Goal: Task Accomplishment & Management: Manage account settings

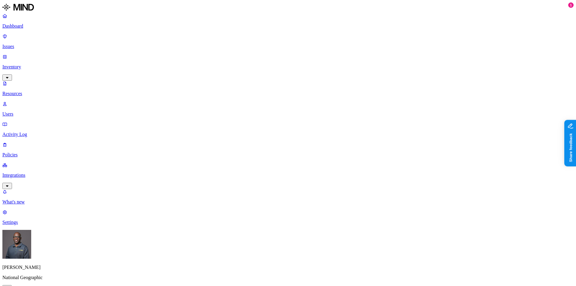
click at [26, 91] on p "Resources" at bounding box center [287, 93] width 571 height 5
click at [31, 111] on p "Users" at bounding box center [287, 113] width 571 height 5
click at [28, 23] on p "Dashboard" at bounding box center [287, 25] width 571 height 5
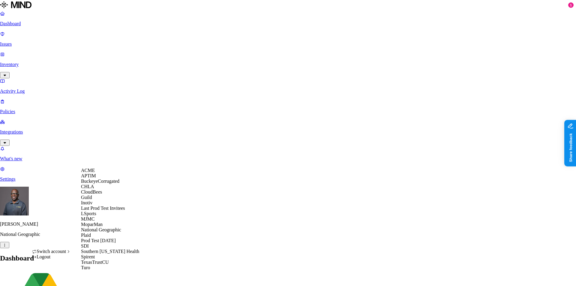
scroll to position [92, 0]
click at [98, 249] on span "Southern Illinois Health" at bounding box center [110, 251] width 58 height 5
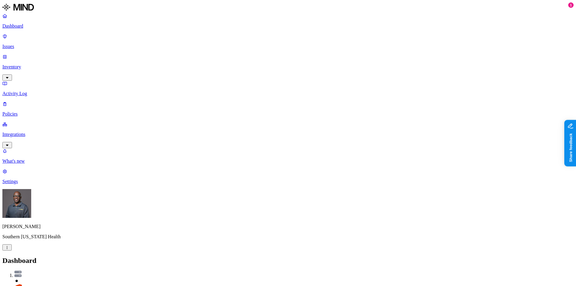
click at [30, 24] on p "Dashboard" at bounding box center [287, 25] width 571 height 5
click at [23, 24] on p "Dashboard" at bounding box center [287, 25] width 571 height 5
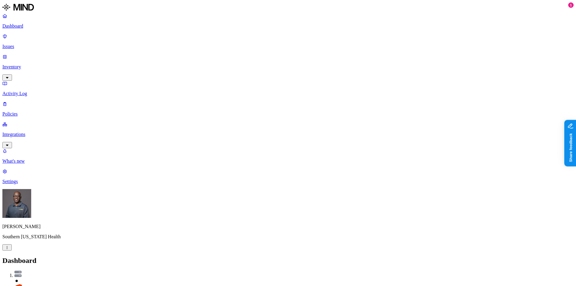
click at [31, 44] on p "Issues" at bounding box center [287, 46] width 571 height 5
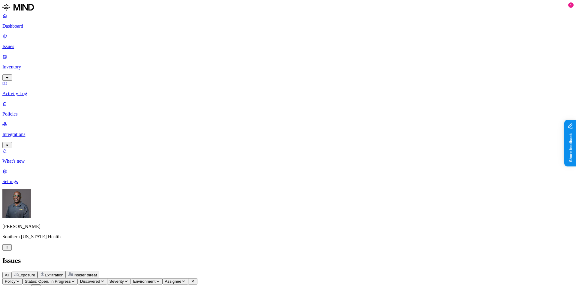
click at [33, 64] on p "Inventory" at bounding box center [287, 66] width 571 height 5
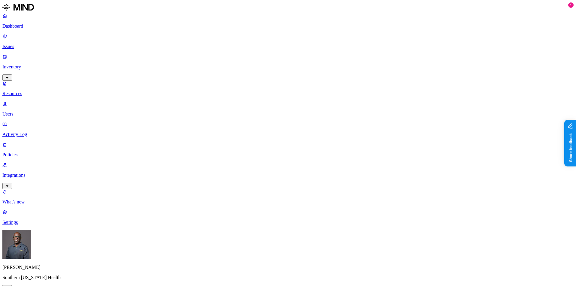
click at [28, 111] on p "Users" at bounding box center [287, 113] width 571 height 5
type input "lisa"
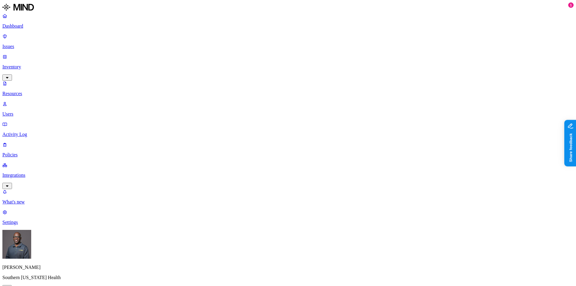
drag, startPoint x: 475, startPoint y: 108, endPoint x: 514, endPoint y: 114, distance: 39.7
click at [27, 28] on p "Dashboard" at bounding box center [287, 25] width 571 height 5
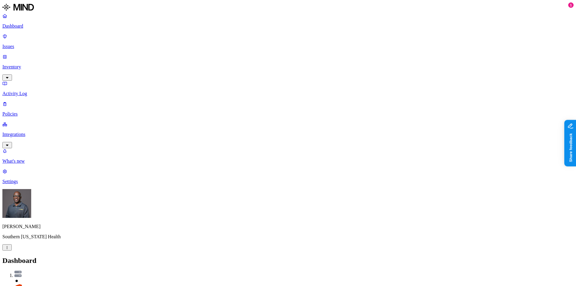
click at [35, 64] on p "Inventory" at bounding box center [287, 66] width 571 height 5
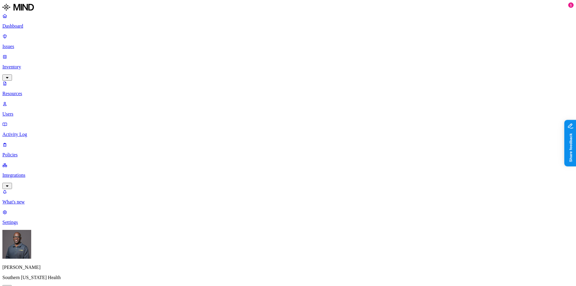
click at [25, 111] on p "Users" at bounding box center [287, 113] width 571 height 5
type input "o"
type input "lisa"
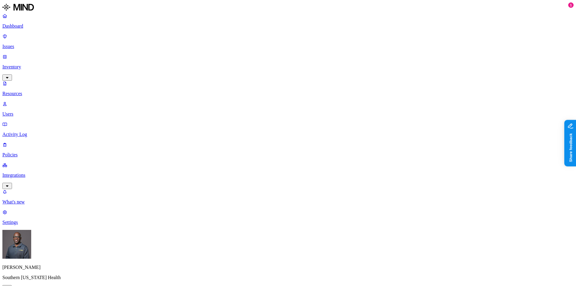
drag, startPoint x: 474, startPoint y: 108, endPoint x: 513, endPoint y: 116, distance: 40.0
drag, startPoint x: 457, startPoint y: 110, endPoint x: 496, endPoint y: 116, distance: 39.7
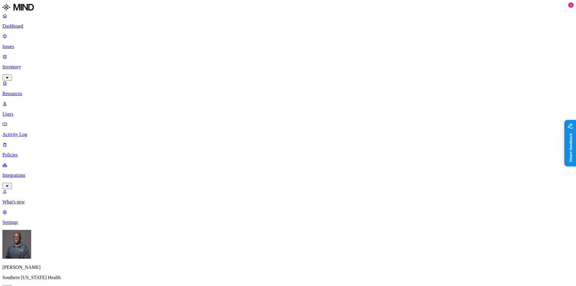
drag, startPoint x: 497, startPoint y: 113, endPoint x: 474, endPoint y: 110, distance: 23.0
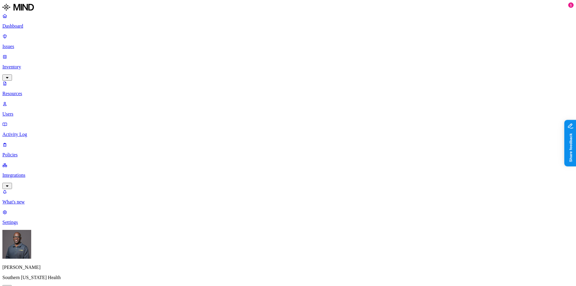
drag, startPoint x: 514, startPoint y: 86, endPoint x: 538, endPoint y: 94, distance: 26.0
click at [23, 44] on p "Issues" at bounding box center [287, 46] width 571 height 5
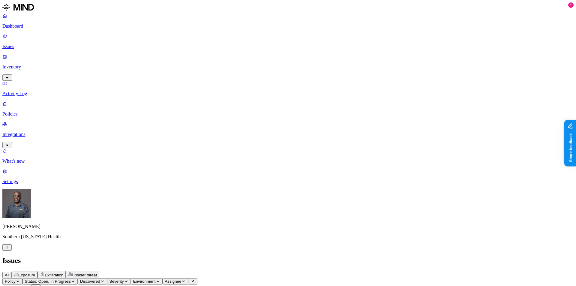
click at [21, 44] on p "Issues" at bounding box center [287, 46] width 571 height 5
click at [21, 24] on p "Dashboard" at bounding box center [287, 25] width 571 height 5
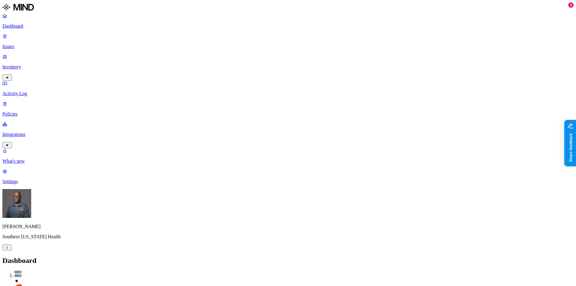
scroll to position [53, 0]
click at [17, 44] on p "Issues" at bounding box center [287, 46] width 571 height 5
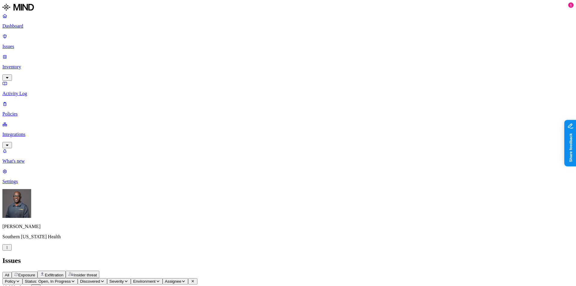
click at [23, 64] on p "Inventory" at bounding box center [287, 66] width 571 height 5
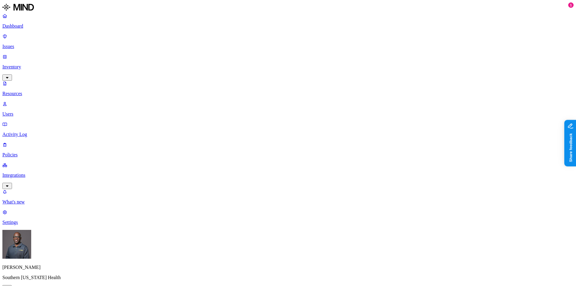
click at [25, 111] on p "Users" at bounding box center [287, 113] width 571 height 5
click at [33, 132] on p "Activity Log" at bounding box center [287, 134] width 571 height 5
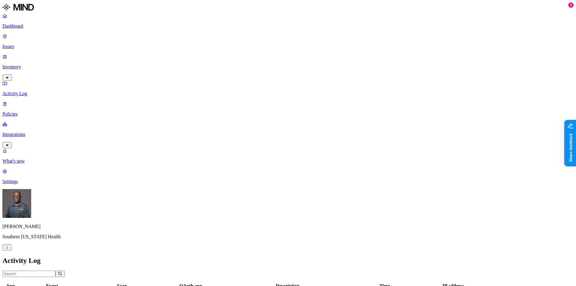
click at [25, 23] on link "Dashboard" at bounding box center [287, 21] width 571 height 16
click at [17, 44] on p "Issues" at bounding box center [287, 46] width 571 height 5
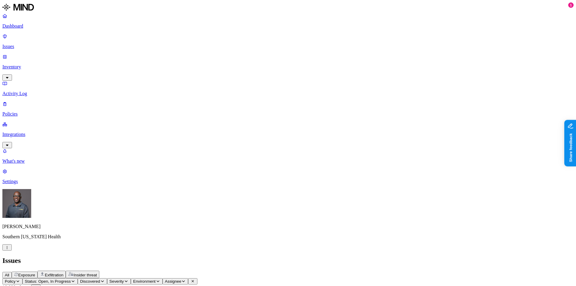
click at [28, 64] on p "Inventory" at bounding box center [287, 66] width 571 height 5
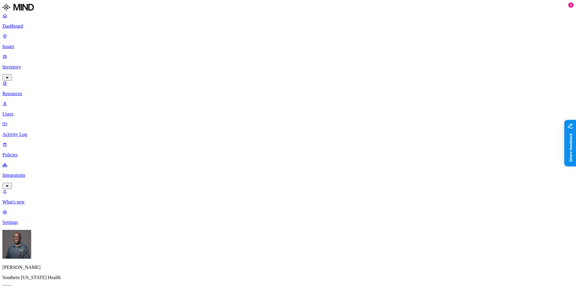
click at [25, 111] on p "Users" at bounding box center [287, 113] width 571 height 5
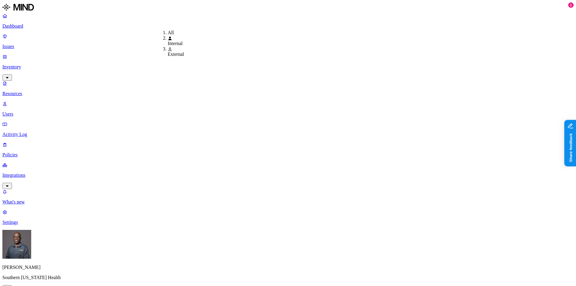
click at [178, 54] on span "External" at bounding box center [176, 54] width 16 height 5
drag, startPoint x: 155, startPoint y: 33, endPoint x: 219, endPoint y: 47, distance: 65.8
click at [27, 28] on p "Dashboard" at bounding box center [287, 25] width 571 height 5
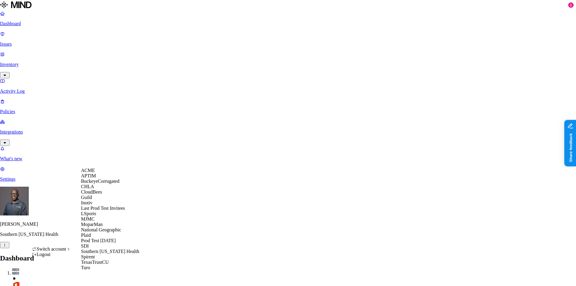
click at [92, 173] on span "ACME" at bounding box center [88, 170] width 14 height 5
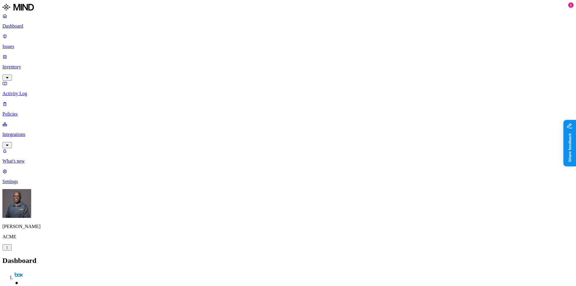
click at [29, 111] on p "Policies" at bounding box center [287, 113] width 571 height 5
click at [35, 271] on button "Create Policy" at bounding box center [18, 274] width 33 height 6
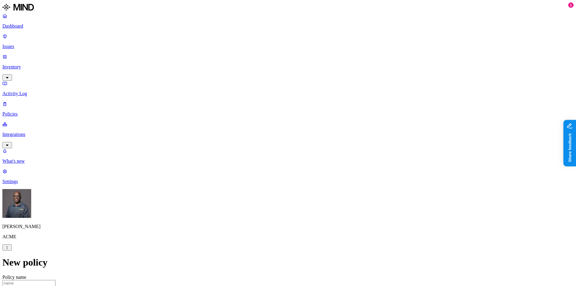
click at [259, 92] on label "Classification" at bounding box center [256, 89] width 26 height 5
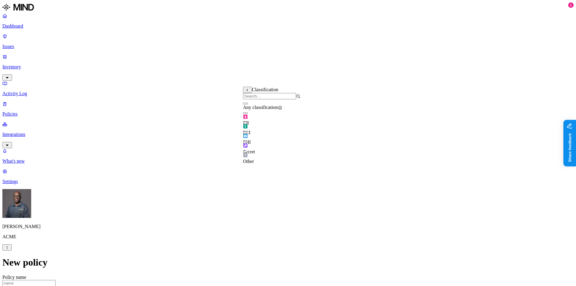
click at [248, 124] on button "button" at bounding box center [245, 123] width 5 height 2
click at [270, 128] on label "Web Domain" at bounding box center [262, 127] width 16 height 11
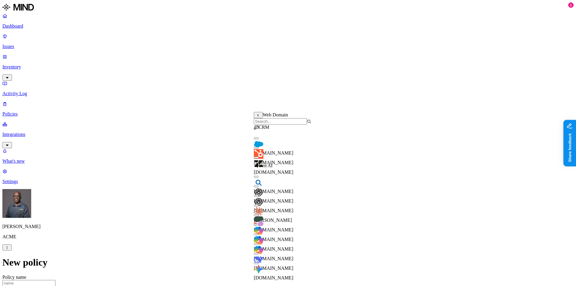
click at [259, 139] on button "button" at bounding box center [256, 138] width 5 height 2
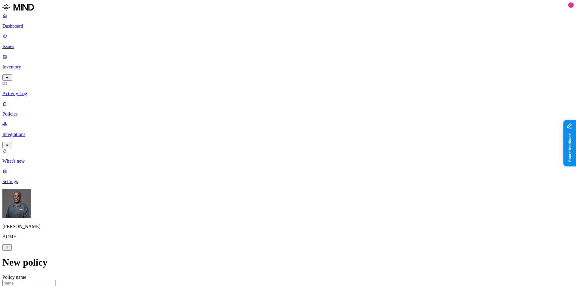
click at [270, 154] on label "Web Domain" at bounding box center [262, 152] width 16 height 11
click at [270, 153] on label "Web Domain" at bounding box center [262, 152] width 16 height 11
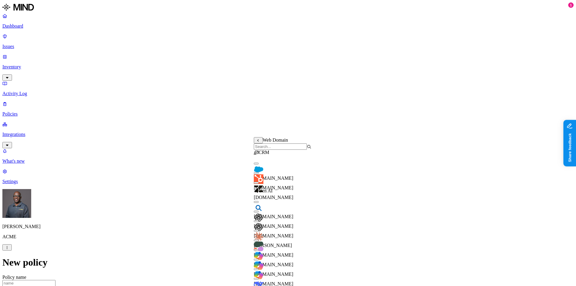
click at [259, 222] on button "button" at bounding box center [256, 221] width 5 height 2
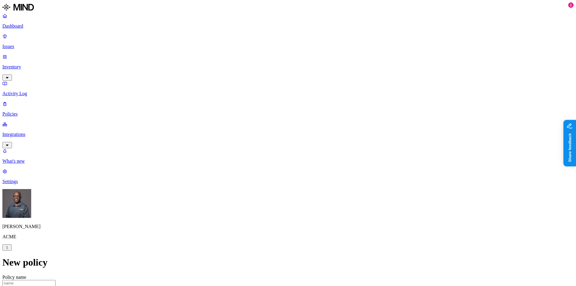
click at [267, 136] on label "Departments" at bounding box center [262, 133] width 25 height 5
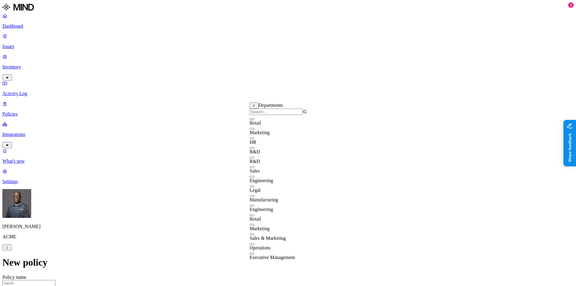
click at [255, 139] on button "button" at bounding box center [252, 138] width 5 height 2
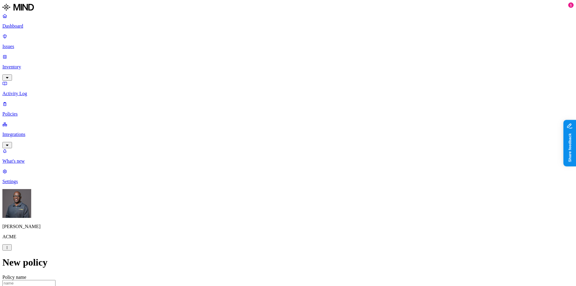
scroll to position [300, 0]
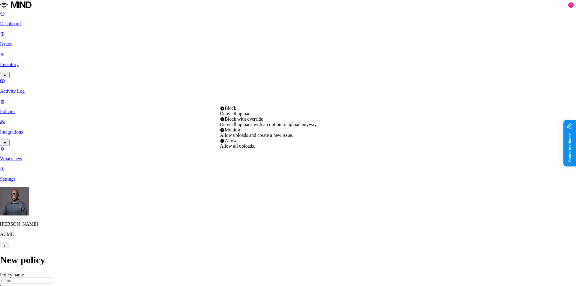
select select "4"
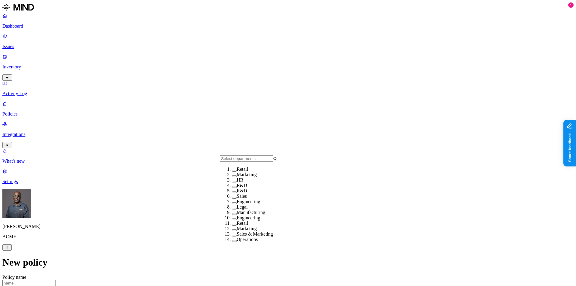
click at [232, 177] on div "Marketing" at bounding box center [261, 174] width 58 height 5
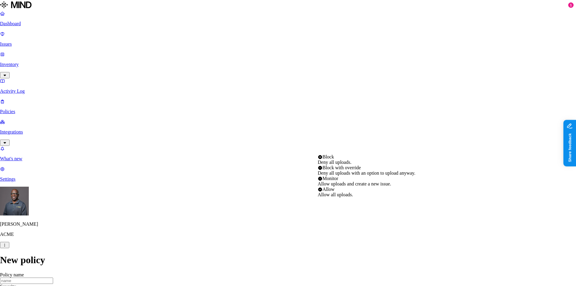
select select "2"
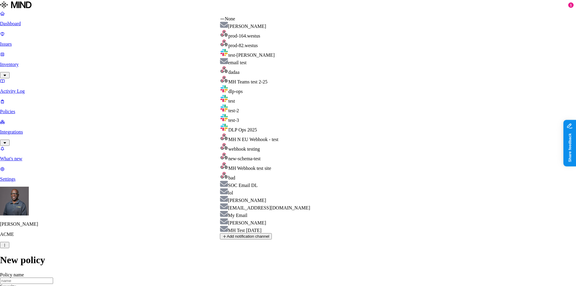
select select "01951b01-e05d-7294-a9c5-4a2eb72808f0"
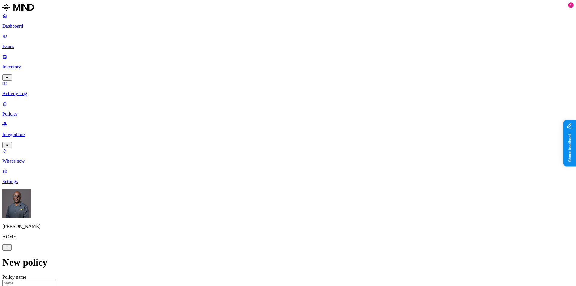
click at [31, 132] on p "Integrations" at bounding box center [287, 134] width 571 height 5
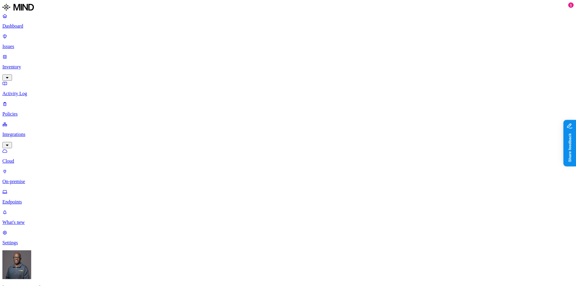
click at [29, 179] on p "On-premise" at bounding box center [287, 181] width 571 height 5
click at [40, 199] on p "Endpoints" at bounding box center [287, 201] width 571 height 5
click at [24, 44] on p "Issues" at bounding box center [287, 46] width 571 height 5
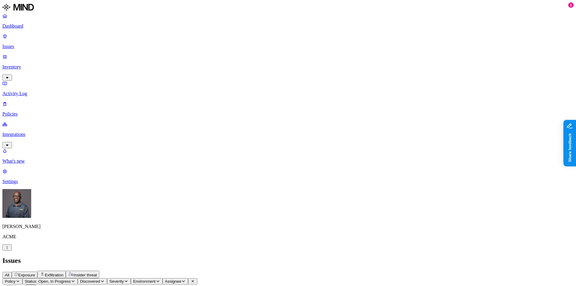
click at [35, 273] on span "Exposure" at bounding box center [26, 275] width 17 height 5
click at [63, 273] on span "Exfiltration" at bounding box center [54, 275] width 19 height 5
click at [26, 91] on p "Activity Log" at bounding box center [287, 93] width 571 height 5
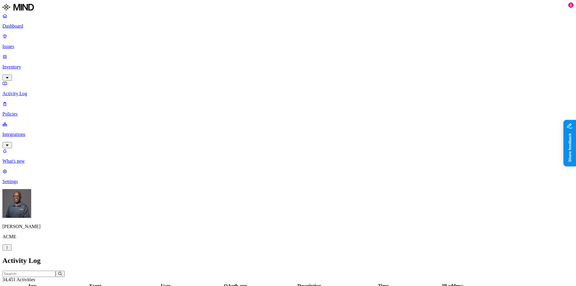
click at [21, 23] on p "Dashboard" at bounding box center [287, 25] width 571 height 5
click at [19, 26] on p "Dashboard" at bounding box center [287, 25] width 571 height 5
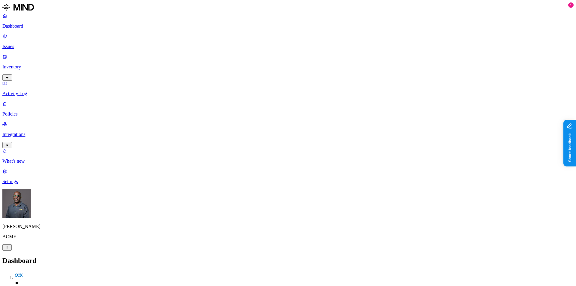
click at [23, 111] on p "Policies" at bounding box center [287, 113] width 571 height 5
click at [35, 271] on button "Create Policy" at bounding box center [18, 274] width 33 height 6
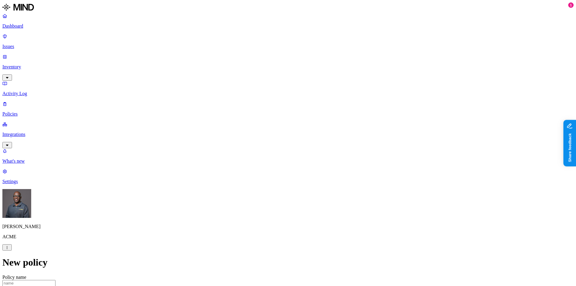
click at [252, 133] on label "Data type" at bounding box center [247, 131] width 9 height 11
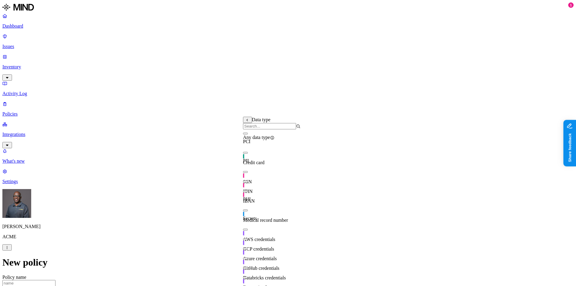
scroll to position [17, 0]
click at [301, 158] on div "PII" at bounding box center [272, 160] width 58 height 5
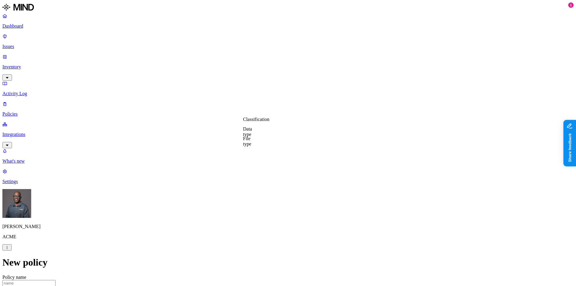
click at [252, 143] on label "File type" at bounding box center [247, 141] width 8 height 11
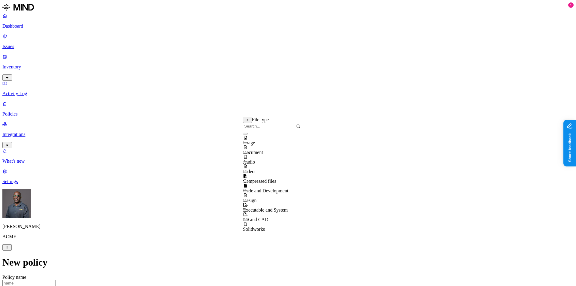
scroll to position [0, 0]
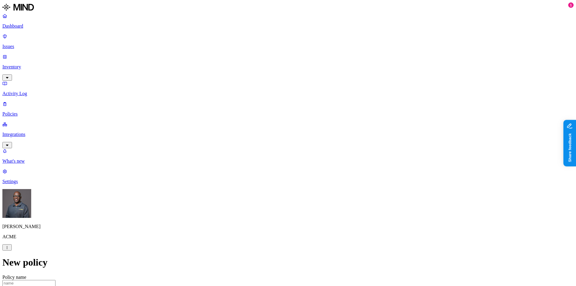
click at [270, 158] on label "Web Domain" at bounding box center [262, 157] width 16 height 11
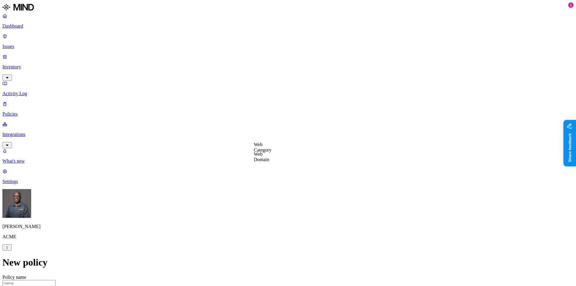
click at [270, 183] on label "Web Domain" at bounding box center [262, 182] width 16 height 11
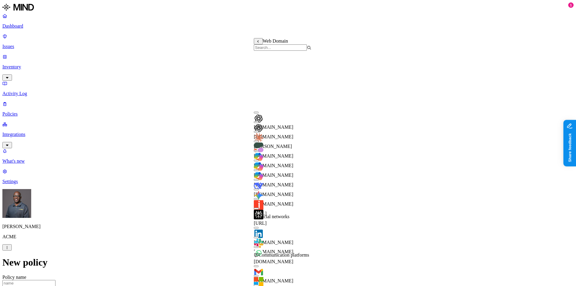
scroll to position [101, 0]
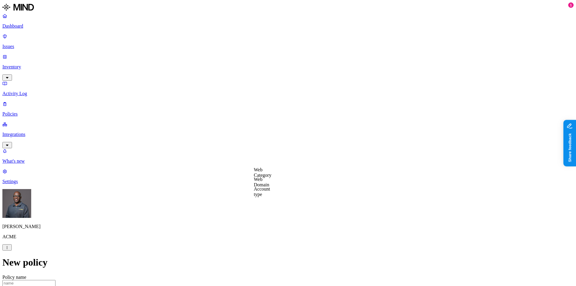
click at [252, 162] on label "Data type" at bounding box center [247, 161] width 9 height 11
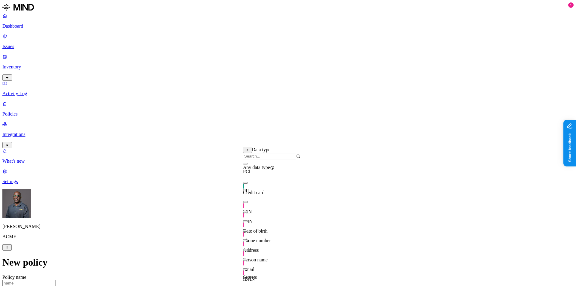
scroll to position [37, 0]
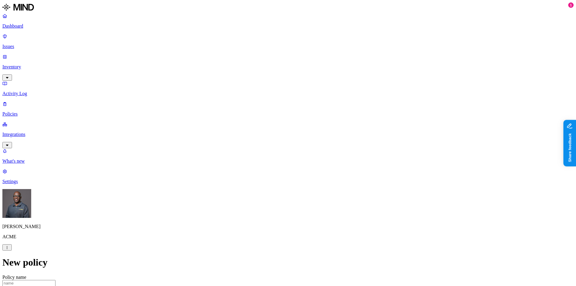
click at [45, 132] on p "Integrations" at bounding box center [287, 134] width 571 height 5
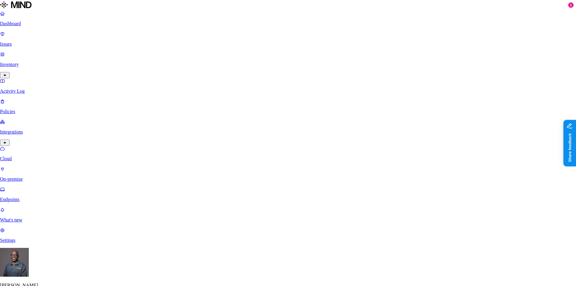
scroll to position [24, 0]
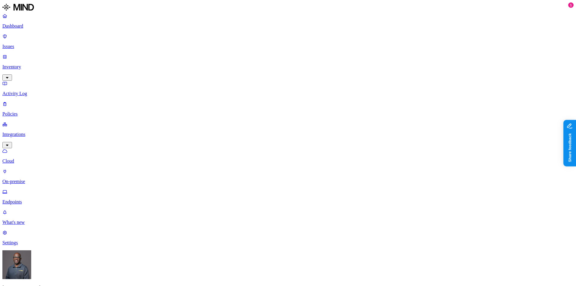
click at [23, 44] on p "Issues" at bounding box center [287, 46] width 571 height 5
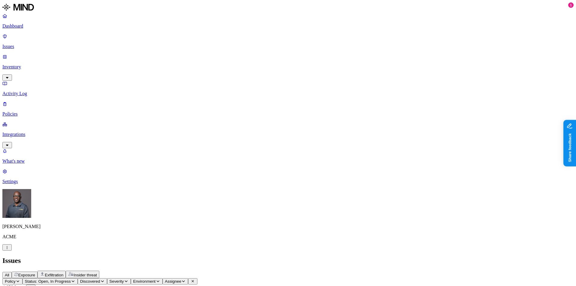
click at [25, 64] on p "Inventory" at bounding box center [287, 66] width 571 height 5
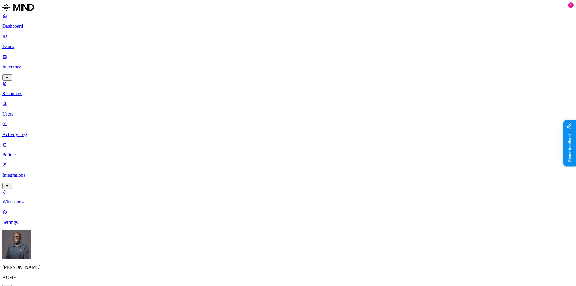
click at [29, 111] on p "Users" at bounding box center [287, 113] width 571 height 5
click at [23, 25] on p "Dashboard" at bounding box center [287, 25] width 571 height 5
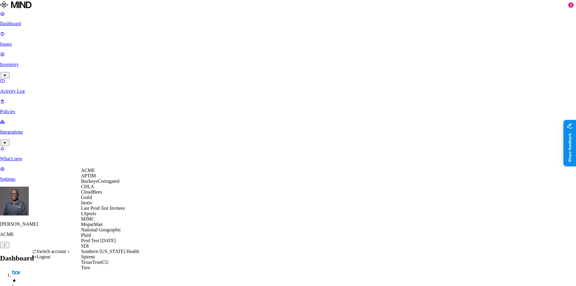
scroll to position [92, 0]
click at [111, 227] on span "National Geographic" at bounding box center [101, 229] width 40 height 5
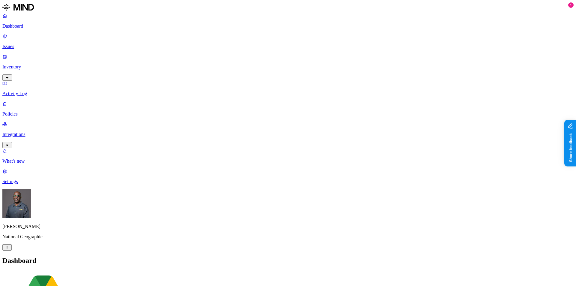
click at [23, 64] on p "Inventory" at bounding box center [287, 66] width 571 height 5
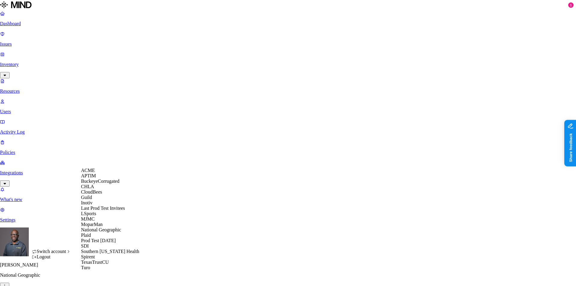
click at [103, 184] on span "BuckeyeCorrugated" at bounding box center [100, 181] width 38 height 5
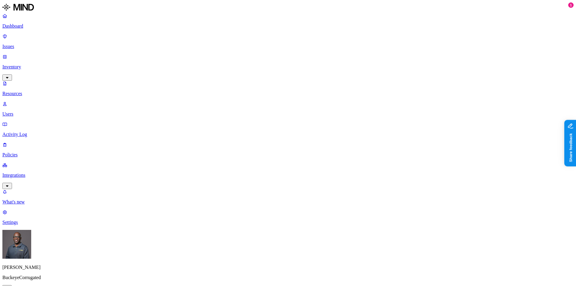
click at [21, 25] on p "Dashboard" at bounding box center [287, 25] width 571 height 5
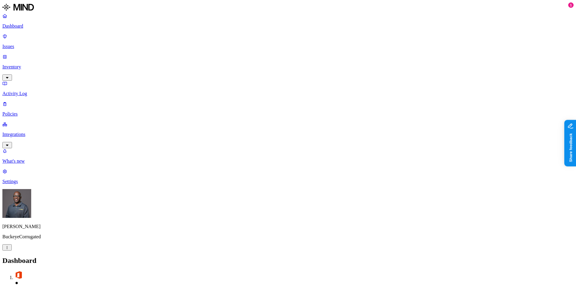
click at [29, 132] on p "Integrations" at bounding box center [287, 134] width 571 height 5
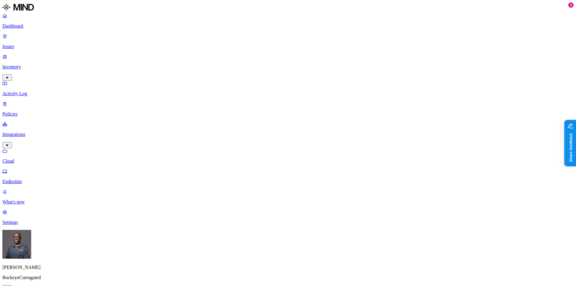
click at [29, 179] on p "Endpoints" at bounding box center [287, 181] width 571 height 5
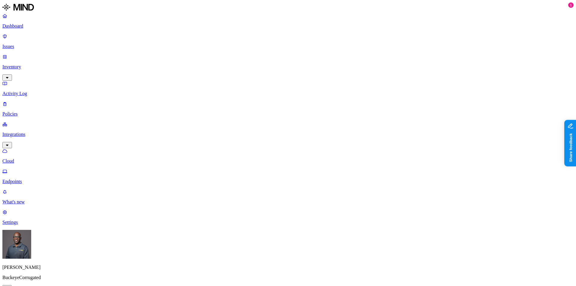
click at [24, 26] on p "Dashboard" at bounding box center [287, 25] width 571 height 5
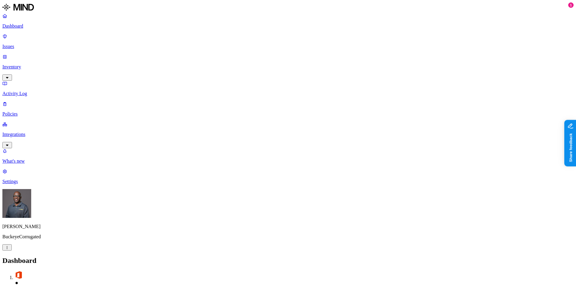
click at [38, 111] on p "Policies" at bounding box center [287, 113] width 571 height 5
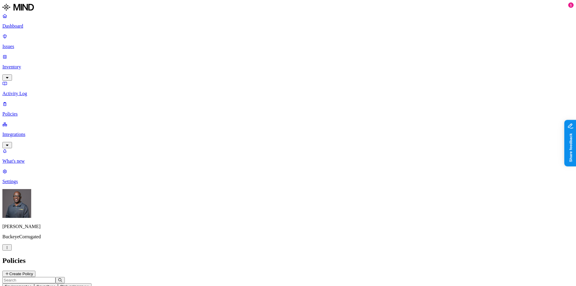
click at [25, 111] on p "Policies" at bounding box center [287, 113] width 571 height 5
click at [35, 271] on button "Create Policy" at bounding box center [18, 274] width 33 height 6
click at [252, 133] on label "Data type" at bounding box center [247, 131] width 9 height 11
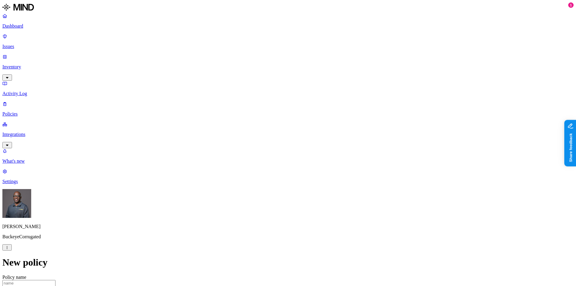
click at [252, 144] on label "File type" at bounding box center [247, 141] width 8 height 11
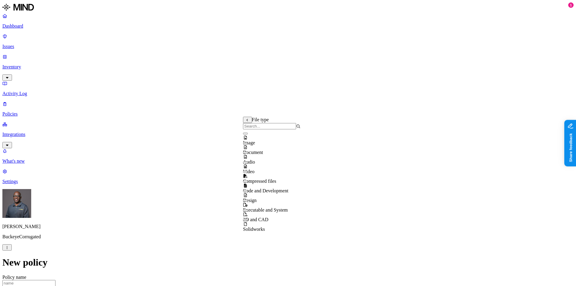
scroll to position [0, 0]
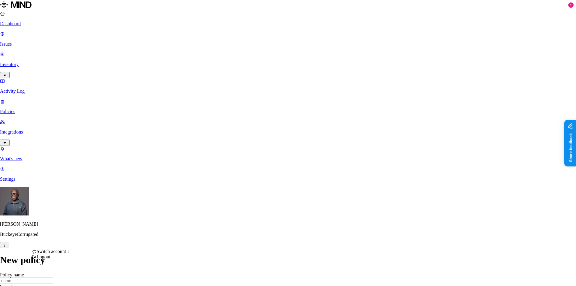
drag, startPoint x: 107, startPoint y: 179, endPoint x: 61, endPoint y: 68, distance: 120.9
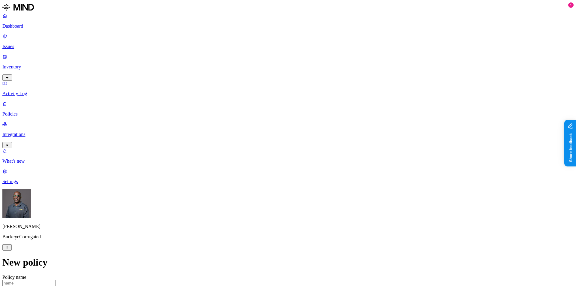
click at [24, 44] on p "Issues" at bounding box center [287, 46] width 571 height 5
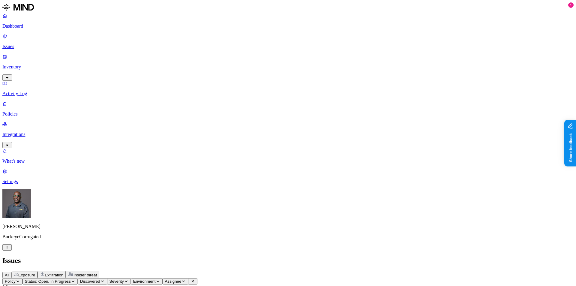
click at [25, 28] on p "Dashboard" at bounding box center [287, 25] width 571 height 5
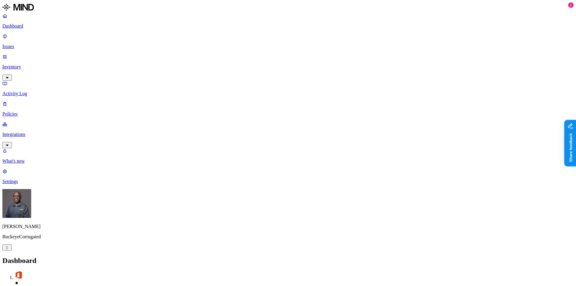
click at [23, 91] on p "Activity Log" at bounding box center [287, 93] width 571 height 5
click at [27, 132] on p "Integrations" at bounding box center [287, 134] width 571 height 5
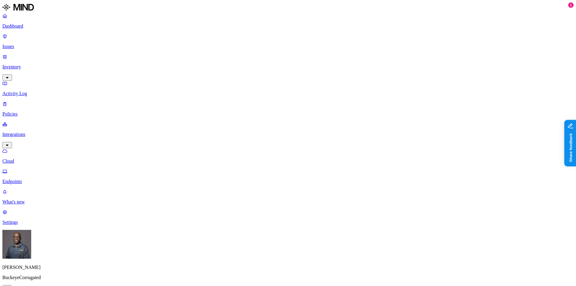
click at [24, 132] on p "Integrations" at bounding box center [287, 134] width 571 height 5
click at [18, 26] on p "Dashboard" at bounding box center [287, 25] width 571 height 5
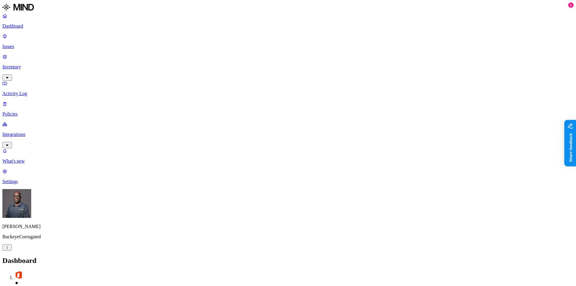
click at [18, 132] on p "Integrations" at bounding box center [287, 134] width 571 height 5
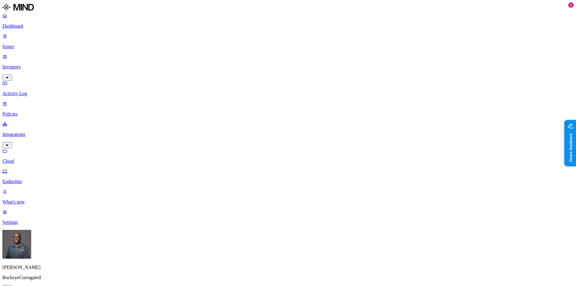
click at [28, 179] on p "Endpoints" at bounding box center [287, 181] width 571 height 5
click at [28, 111] on p "Policies" at bounding box center [287, 113] width 571 height 5
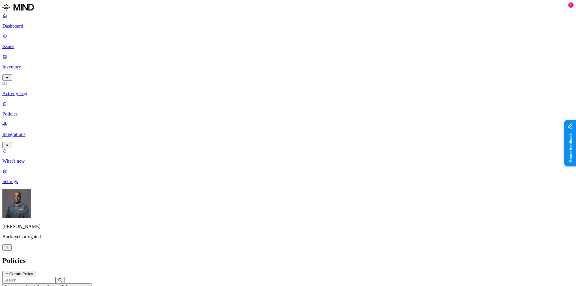
click at [38, 44] on p "Issues" at bounding box center [287, 46] width 571 height 5
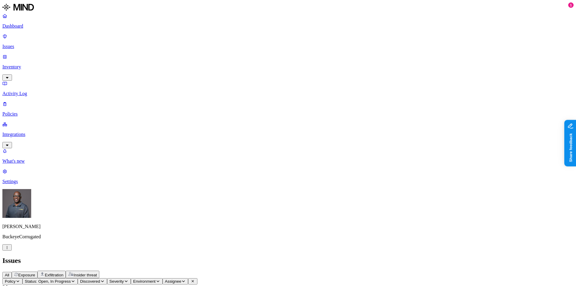
click at [75, 279] on icon "button" at bounding box center [73, 281] width 5 height 4
click at [108, 90] on button "button" at bounding box center [110, 91] width 5 height 2
click at [63, 273] on span "Exfiltration" at bounding box center [54, 275] width 19 height 5
